Goal: Find specific page/section: Find specific page/section

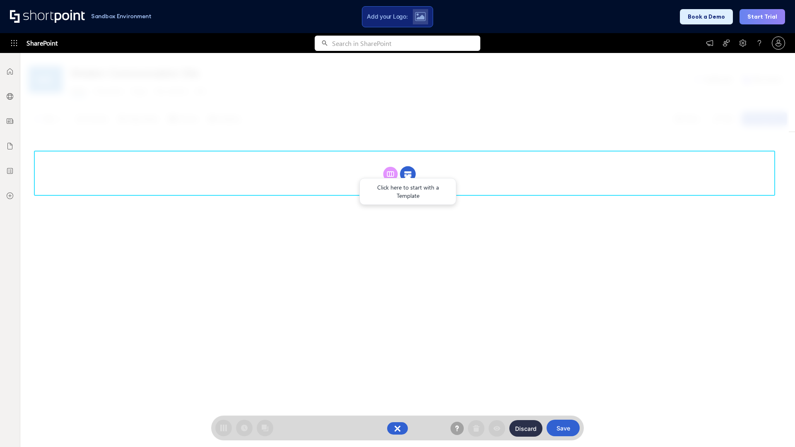
click at [408, 174] on circle at bounding box center [408, 174] width 16 height 16
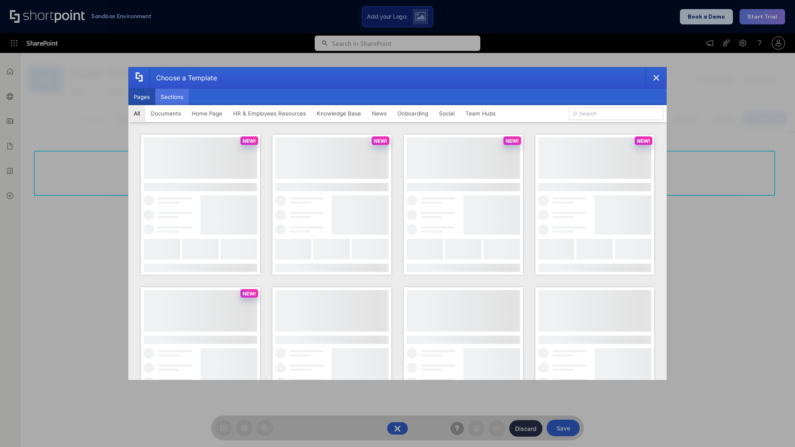
click at [172, 97] on button "Sections" at bounding box center [172, 97] width 34 height 17
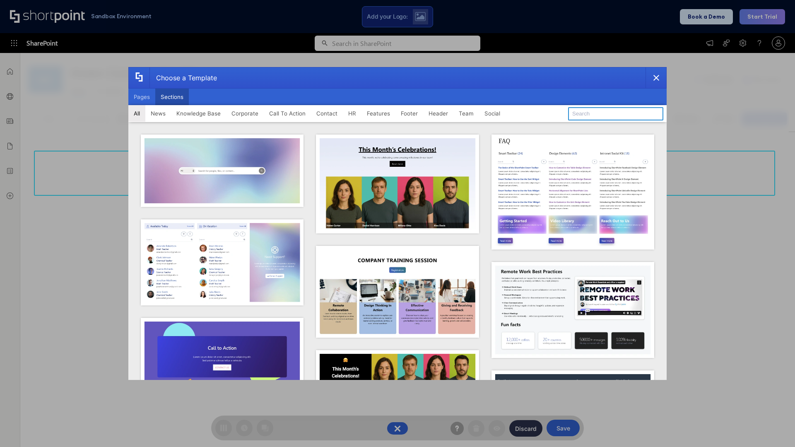
type input "Features Kit 2"
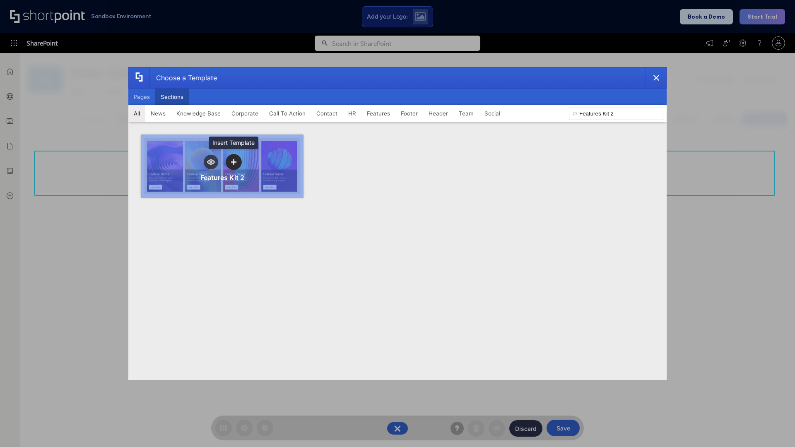
click at [233, 162] on icon "template selector" at bounding box center [234, 162] width 6 height 6
